Goal: Obtain resource: Obtain resource

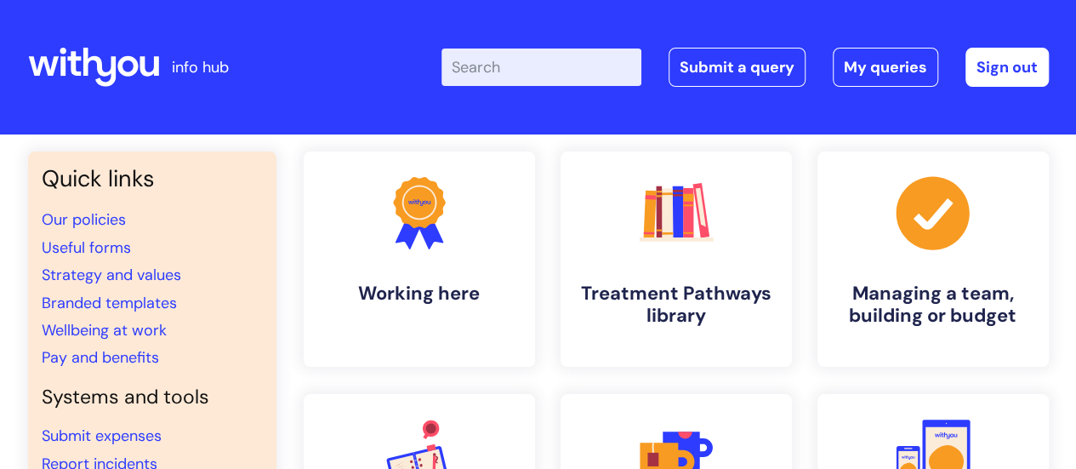
click at [522, 73] on input "Enter your search term here..." at bounding box center [541, 66] width 200 height 37
type input "n"
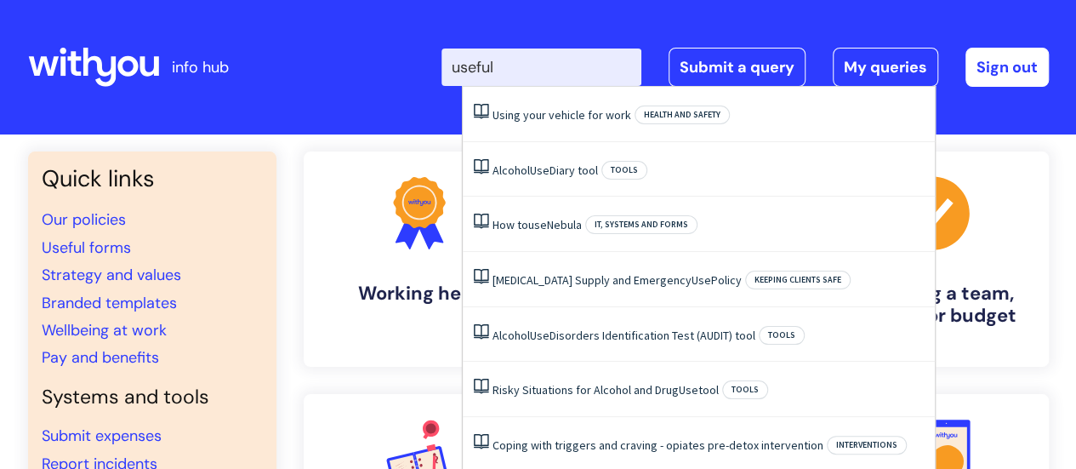
type input "useful"
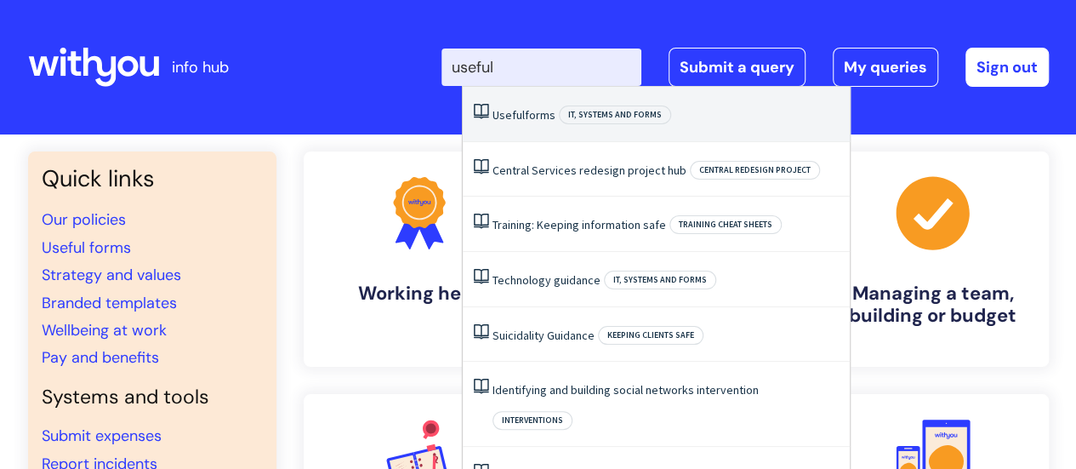
click at [519, 118] on span "Useful" at bounding box center [508, 114] width 32 height 15
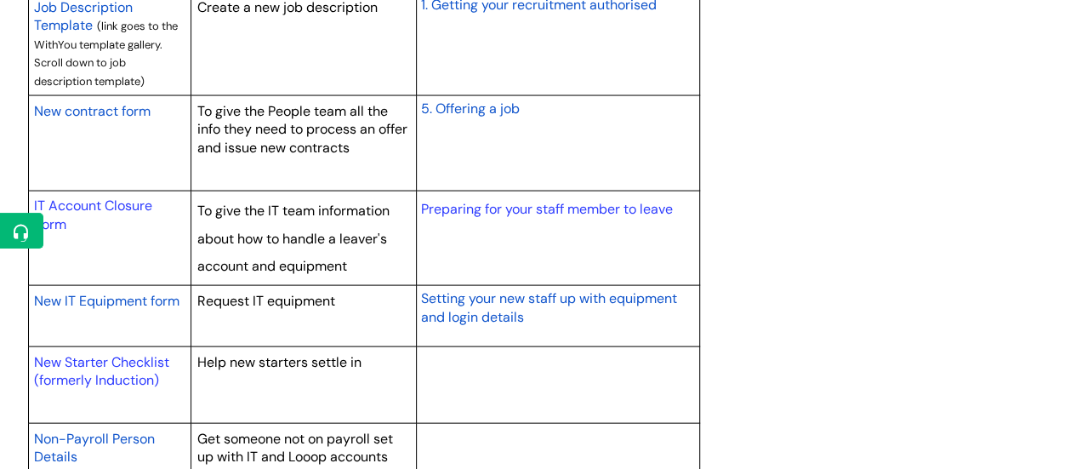
scroll to position [1675, 0]
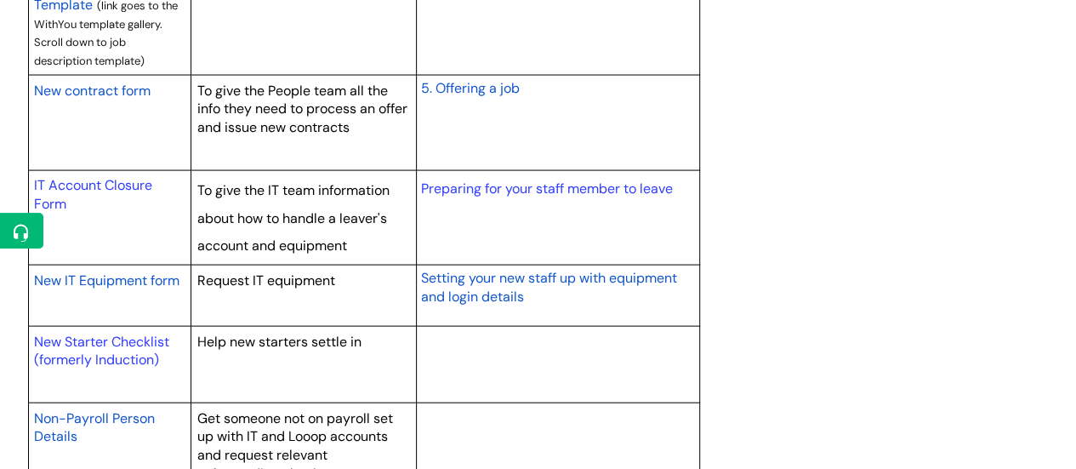
click at [118, 88] on span "New contract form" at bounding box center [92, 91] width 116 height 18
